Goal: Task Accomplishment & Management: Complete application form

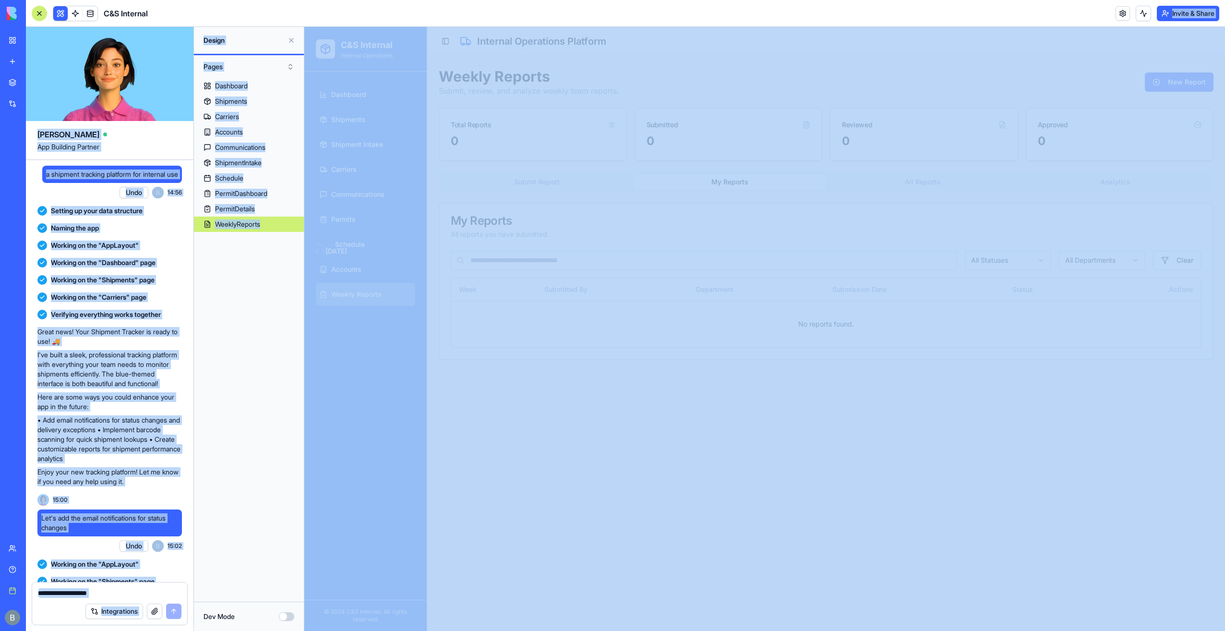
scroll to position [16066, 0]
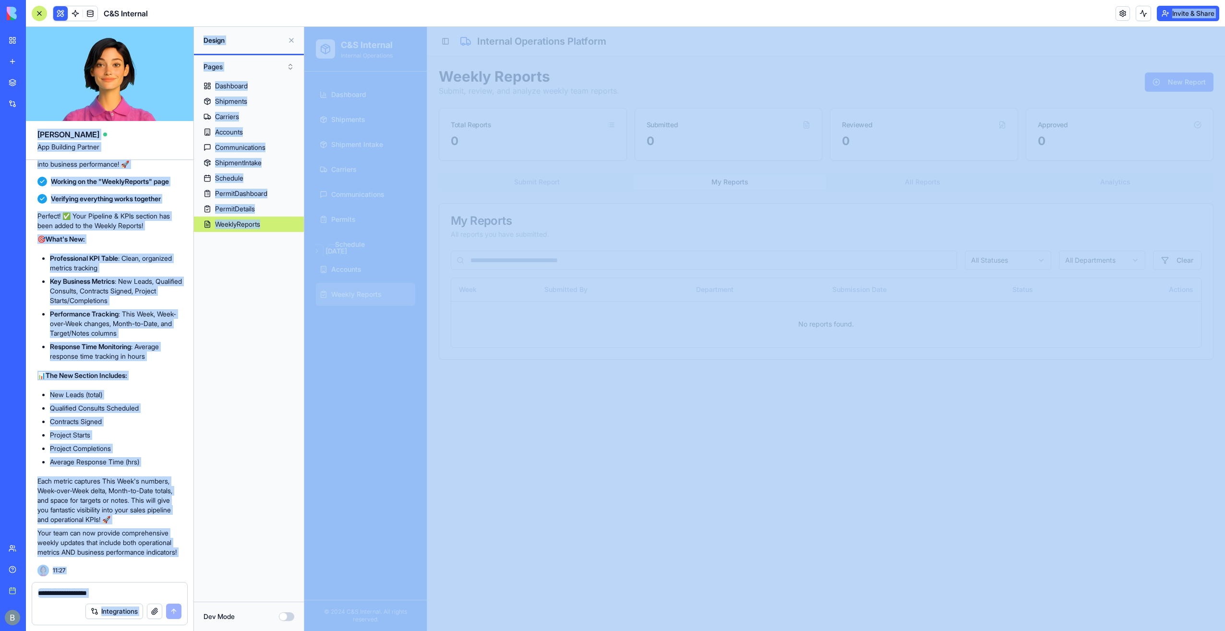
drag, startPoint x: 572, startPoint y: 207, endPoint x: 549, endPoint y: 225, distance: 29.1
click at [572, 207] on div "My Reports All reports you have submitted." at bounding box center [826, 226] width 774 height 47
click at [125, 359] on div "Perfect! ✅ Your Pipeline & KPIs section has been added to the Weekly Reports! 🎯…" at bounding box center [109, 384] width 144 height 346
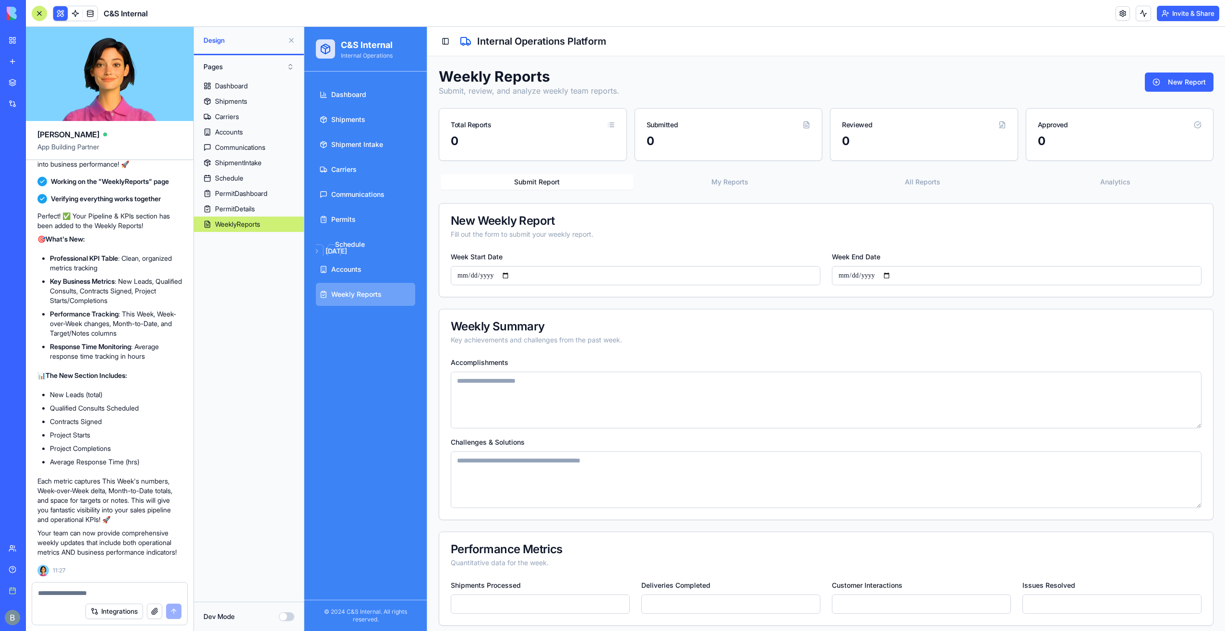
click at [559, 176] on button "Submit Report" at bounding box center [537, 181] width 193 height 15
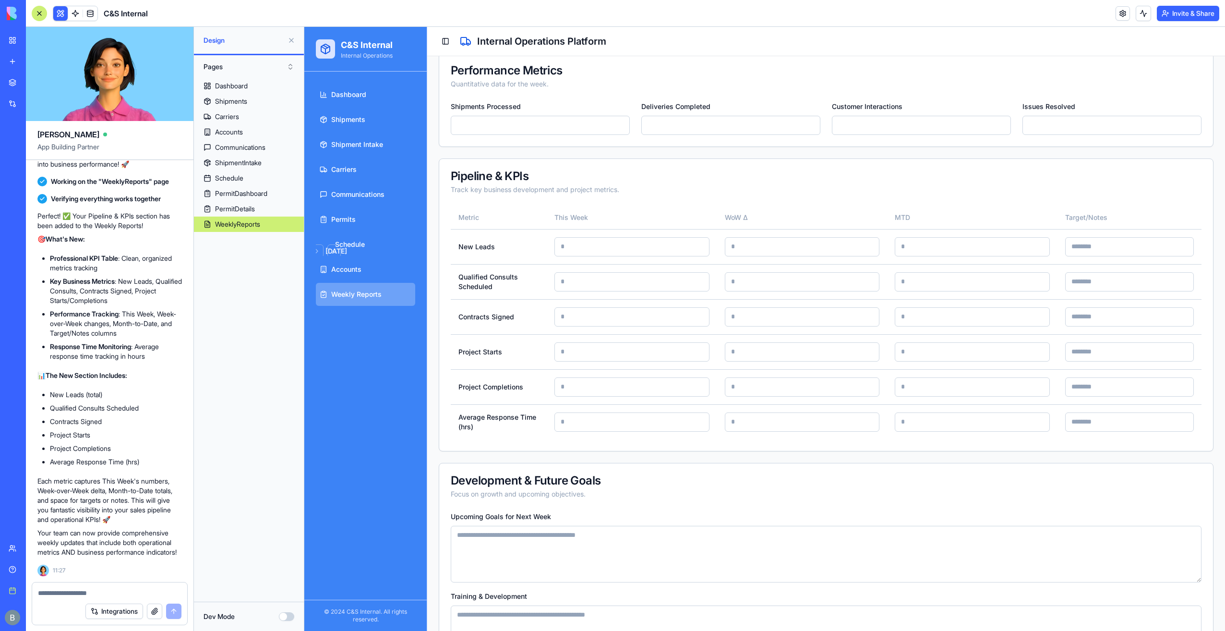
scroll to position [480, 0]
click at [130, 585] on div at bounding box center [109, 589] width 155 height 15
click at [131, 584] on div at bounding box center [109, 589] width 155 height 15
click at [129, 595] on textarea at bounding box center [109, 593] width 143 height 10
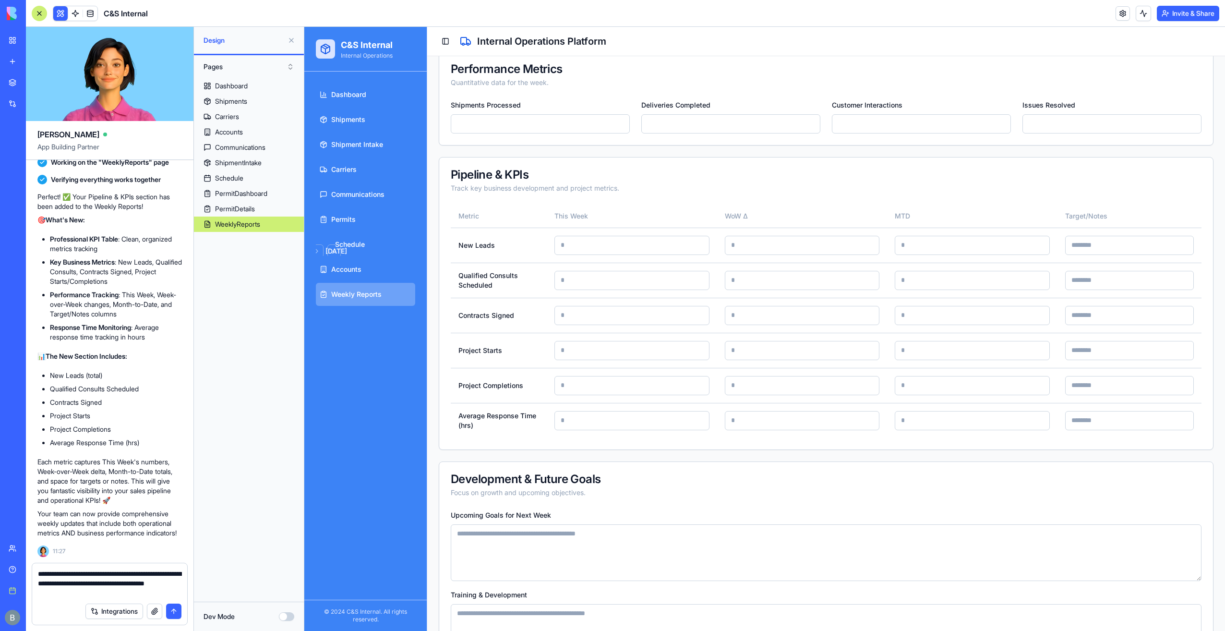
type textarea "**********"
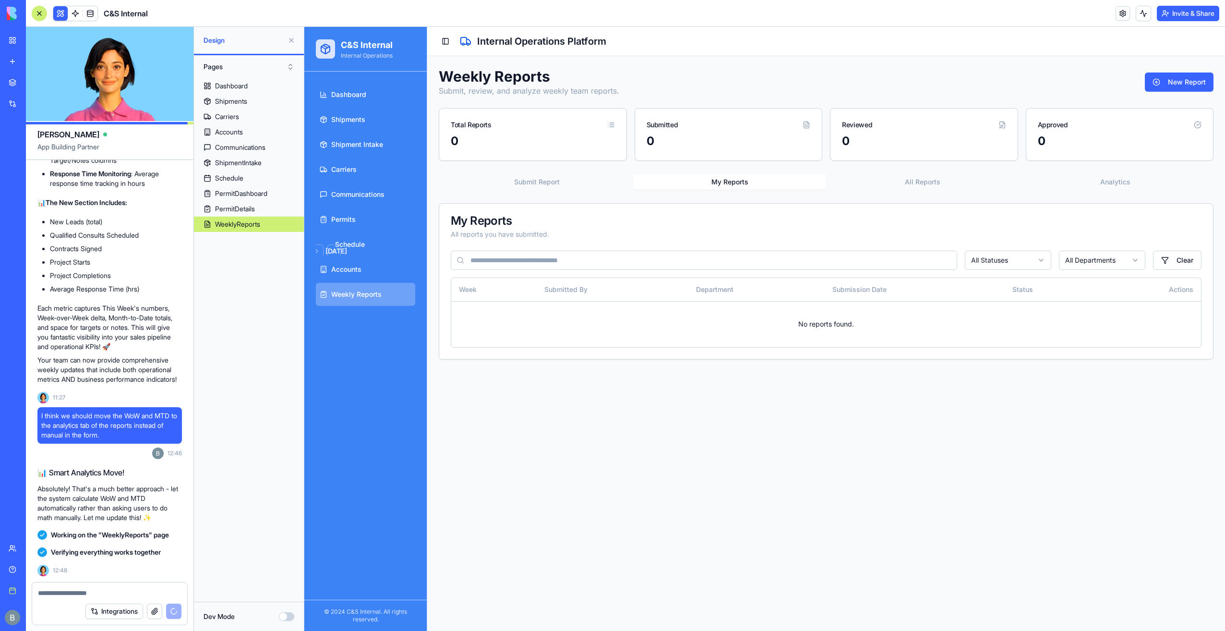
scroll to position [16538, 0]
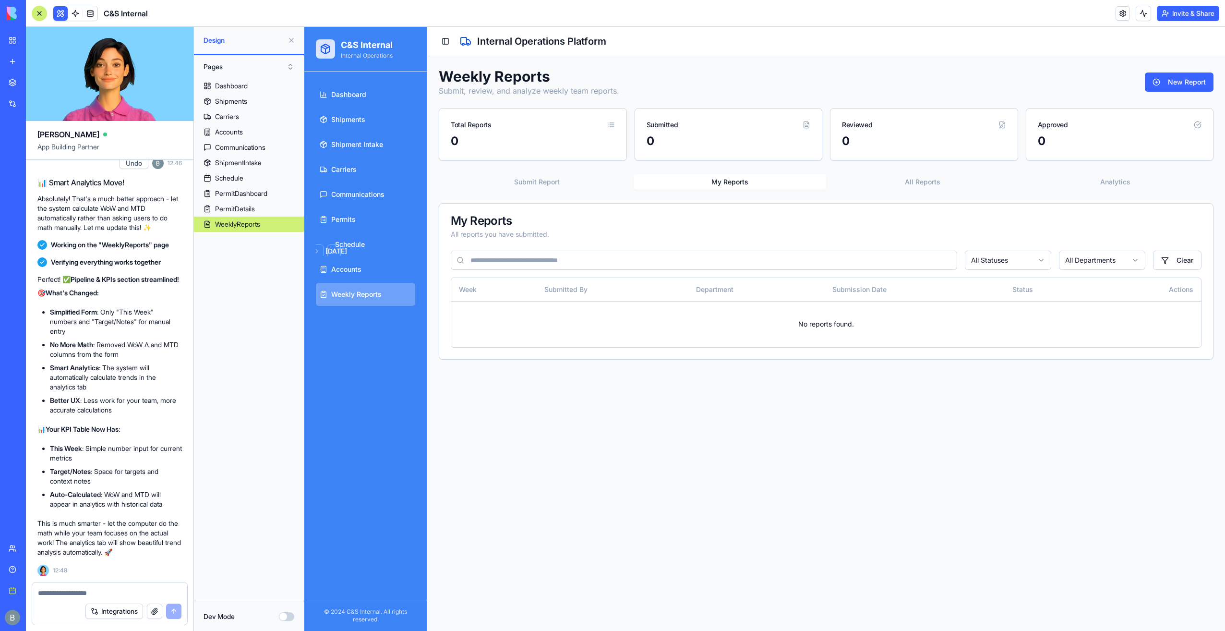
click at [633, 78] on div "Weekly Reports Submit, review, and analyze weekly team reports. New Report" at bounding box center [826, 82] width 775 height 29
click at [532, 183] on button "Submit Report" at bounding box center [537, 181] width 193 height 15
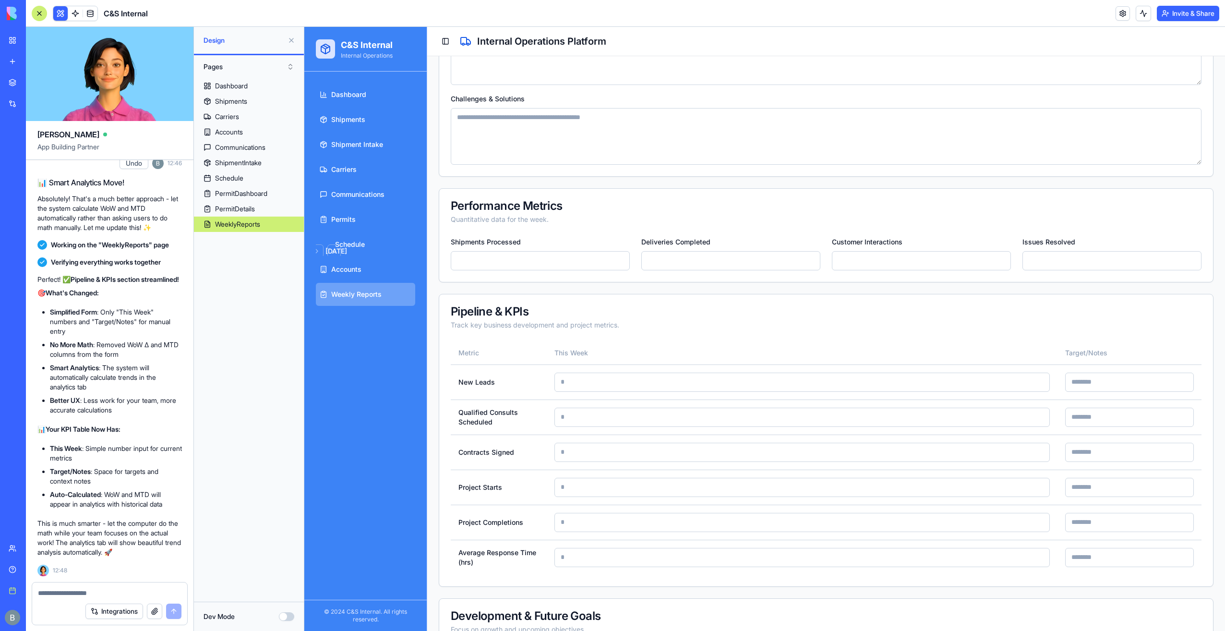
scroll to position [432, 0]
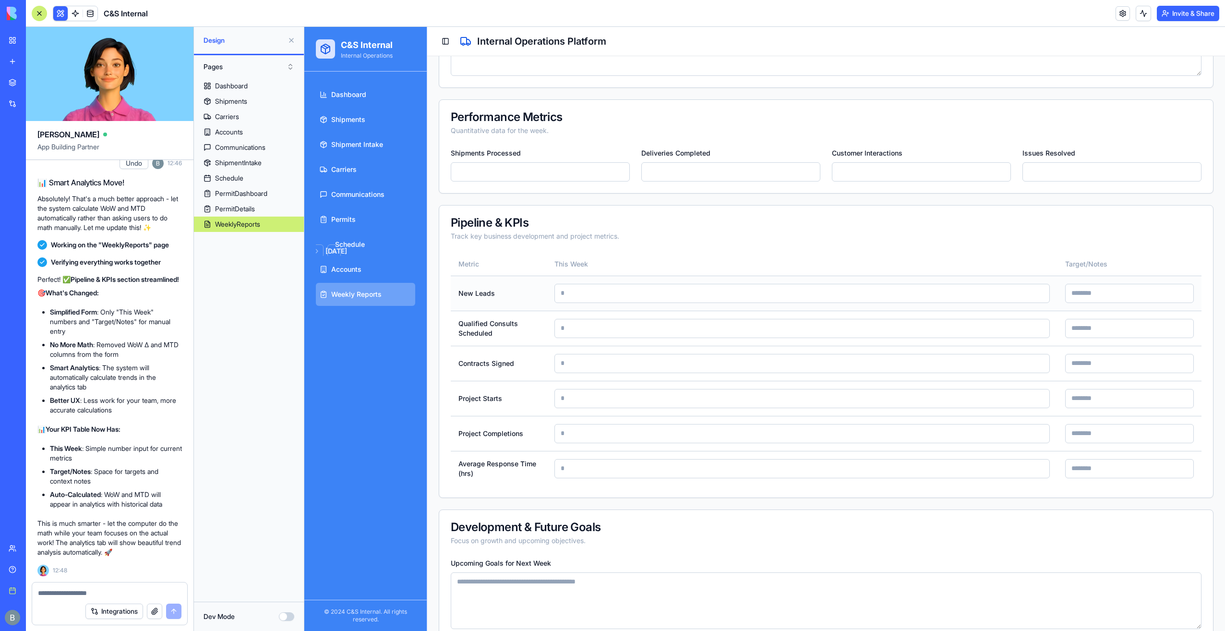
click at [1071, 287] on input at bounding box center [1129, 293] width 129 height 19
click at [780, 234] on div "Track key business development and project metrics." at bounding box center [826, 236] width 751 height 10
click at [135, 583] on div at bounding box center [109, 589] width 155 height 15
click at [119, 595] on textarea at bounding box center [110, 593] width 144 height 10
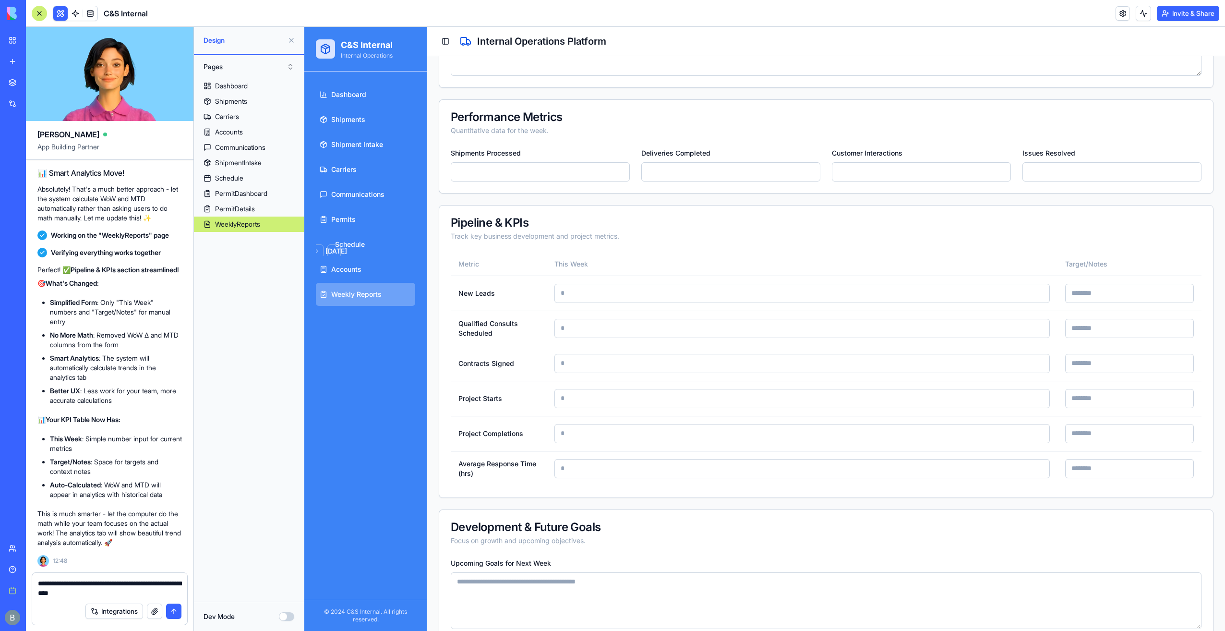
type textarea "**********"
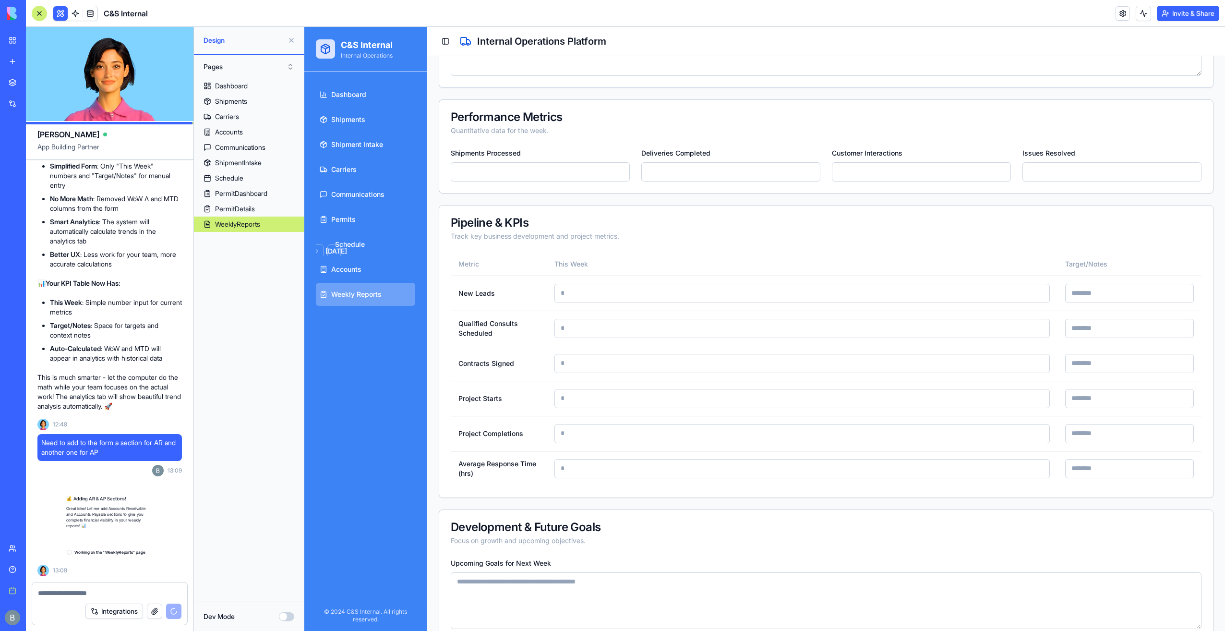
scroll to position [16684, 0]
